Goal: Task Accomplishment & Management: Use online tool/utility

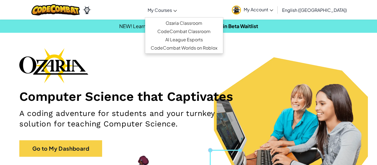
click at [180, 7] on link "My Courses" at bounding box center [162, 9] width 35 height 15
click at [241, 10] on img at bounding box center [236, 10] width 9 height 9
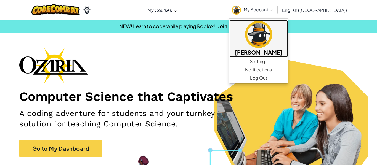
click at [272, 31] on img at bounding box center [258, 34] width 27 height 27
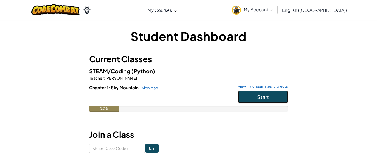
click at [257, 92] on button "Start" at bounding box center [263, 97] width 50 height 13
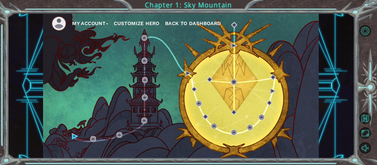
click at [129, 22] on button "Customize Hero" at bounding box center [137, 23] width 46 height 8
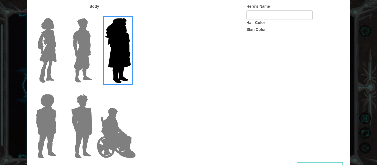
click at [129, 22] on img at bounding box center [118, 50] width 30 height 69
click at [131, 15] on input "Hero Amethyst" at bounding box center [131, 15] width 0 height 0
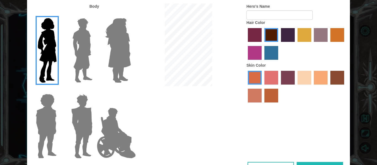
click at [33, 122] on label at bounding box center [45, 126] width 28 height 69
click at [59, 91] on input "Hero Steven" at bounding box center [59, 91] width 0 height 0
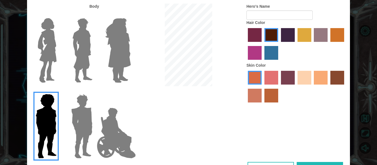
click at [85, 28] on img at bounding box center [82, 50] width 25 height 69
click at [95, 15] on input "Hero Lars" at bounding box center [95, 15] width 0 height 0
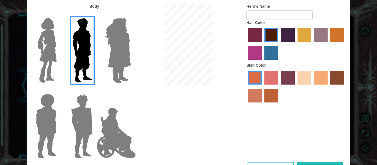
click at [120, 26] on img at bounding box center [118, 50] width 30 height 69
click at [131, 15] on input "Hero Amethyst" at bounding box center [131, 15] width 0 height 0
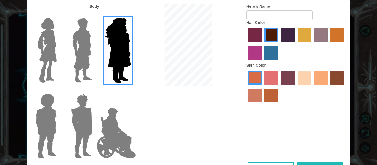
click at [117, 125] on img at bounding box center [116, 133] width 43 height 55
click at [131, 91] on input "Hero Jamie" at bounding box center [131, 91] width 0 height 0
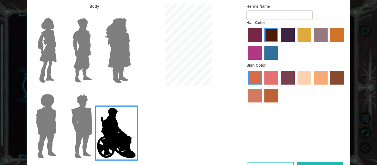
click at [97, 125] on img at bounding box center [116, 133] width 43 height 55
click at [131, 91] on input "Hero Jamie" at bounding box center [131, 91] width 0 height 0
click at [78, 122] on img at bounding box center [82, 126] width 26 height 69
click at [95, 91] on input "Hero Garnet" at bounding box center [95, 91] width 0 height 0
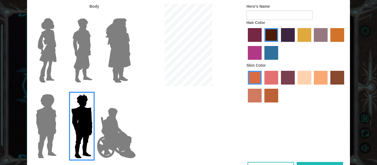
click at [117, 41] on img at bounding box center [118, 50] width 30 height 69
click at [131, 15] on input "Hero Amethyst" at bounding box center [131, 15] width 0 height 0
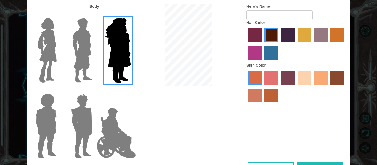
click at [78, 52] on img at bounding box center [82, 50] width 25 height 69
click at [95, 15] on input "Hero Lars" at bounding box center [95, 15] width 0 height 0
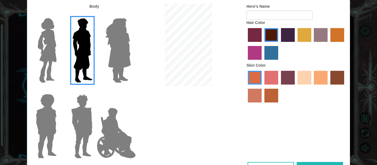
click at [315, 37] on label "bazaar hair color" at bounding box center [321, 35] width 14 height 14
click at [312, 44] on input "bazaar hair color" at bounding box center [312, 44] width 0 height 0
click at [301, 40] on label "tulip tree hair color" at bounding box center [305, 35] width 14 height 14
click at [296, 44] on input "tulip tree hair color" at bounding box center [296, 44] width 0 height 0
click at [277, 31] on label "maroon hair color" at bounding box center [272, 35] width 14 height 14
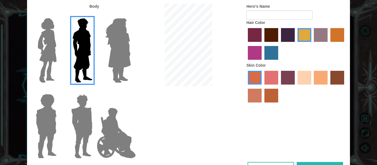
click at [263, 44] on input "maroon hair color" at bounding box center [263, 44] width 0 height 0
click at [318, 82] on label "tacao skin color" at bounding box center [321, 78] width 14 height 14
click at [312, 87] on input "tacao skin color" at bounding box center [312, 87] width 0 height 0
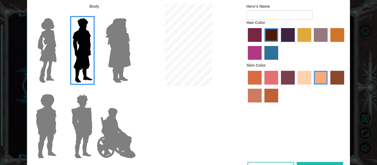
click at [302, 80] on label "sandy beach skin color" at bounding box center [305, 78] width 14 height 14
click at [296, 87] on input "sandy beach skin color" at bounding box center [296, 87] width 0 height 0
click at [326, 81] on label "tacao skin color" at bounding box center [321, 78] width 14 height 14
click at [312, 87] on input "tacao skin color" at bounding box center [312, 87] width 0 height 0
click at [260, 12] on input "Hero's Name" at bounding box center [280, 14] width 66 height 9
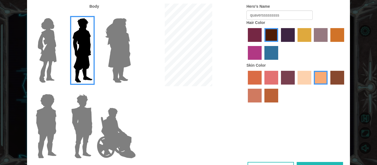
click at [74, 134] on img at bounding box center [82, 126] width 26 height 69
click at [95, 91] on input "Hero Garnet" at bounding box center [95, 91] width 0 height 0
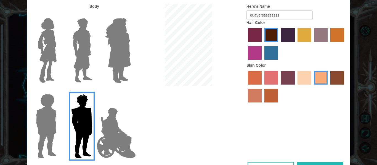
click at [75, 72] on img at bounding box center [82, 50] width 25 height 69
click at [95, 15] on input "Hero Lars" at bounding box center [95, 15] width 0 height 0
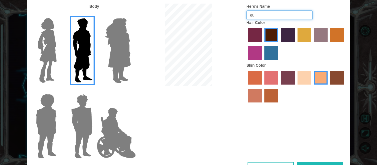
type input "q"
type input "s"
type input "saltiner"
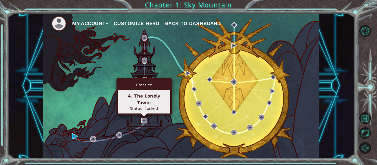
click at [147, 120] on img at bounding box center [144, 121] width 6 height 6
click at [142, 122] on img at bounding box center [144, 121] width 6 height 6
